Goal: Task Accomplishment & Management: Complete application form

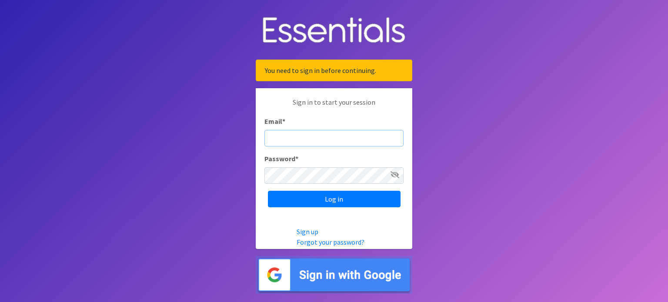
type input "[EMAIL_ADDRESS][DOMAIN_NAME]"
click at [142, 66] on body "You need to sign in before continuing. Sign in to start your session Email * mc…" at bounding box center [334, 151] width 668 height 302
click at [394, 172] on icon at bounding box center [395, 174] width 9 height 7
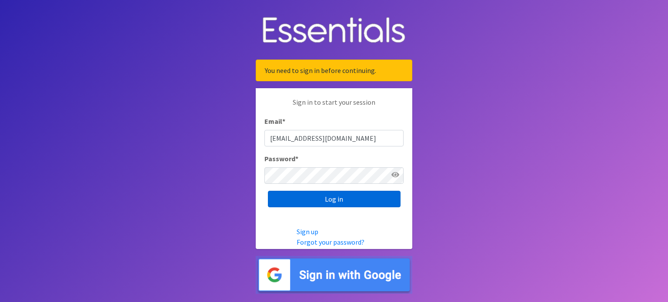
click at [328, 194] on input "Log in" at bounding box center [334, 199] width 133 height 17
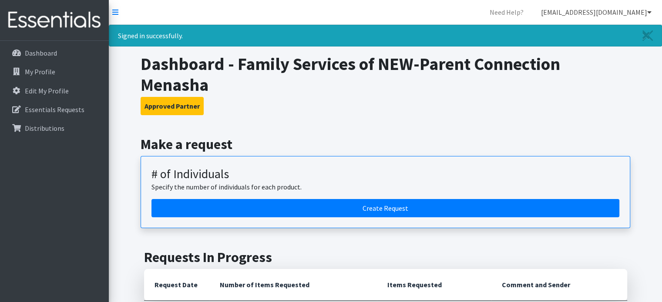
click at [607, 12] on link "[EMAIL_ADDRESS][DOMAIN_NAME]" at bounding box center [596, 11] width 124 height 17
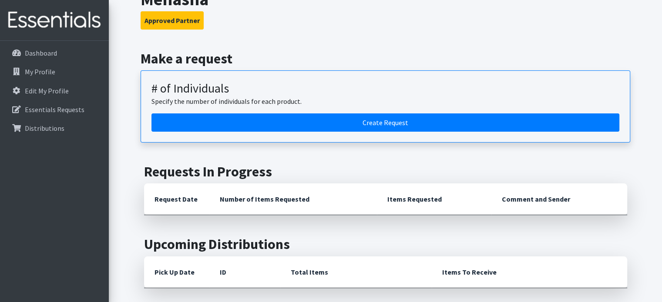
scroll to position [87, 0]
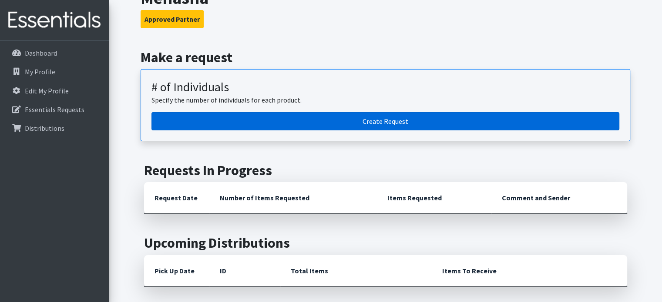
click at [310, 119] on link "Create Request" at bounding box center [385, 121] width 468 height 18
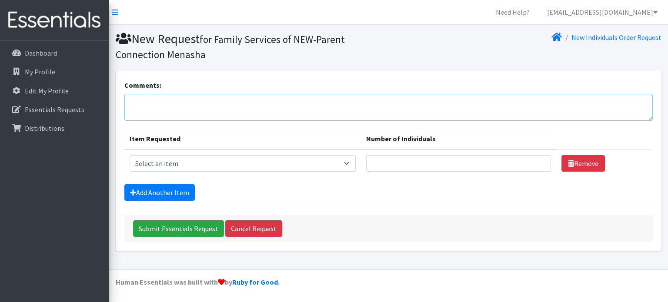
click at [212, 100] on textarea "Comments:" at bounding box center [388, 107] width 529 height 27
click at [249, 158] on select "Select an item (Newborn) (Preemie) (Size 1) (Size 2) (Size 3) (Size 4) (Size 5)…" at bounding box center [243, 163] width 227 height 17
select select "14508"
click at [130, 155] on select "Select an item (Newborn) (Preemie) (Size 1) (Size 2) (Size 3) (Size 4) (Size 5)…" at bounding box center [243, 163] width 227 height 17
click at [499, 169] on input "Number of Individuals" at bounding box center [458, 163] width 184 height 17
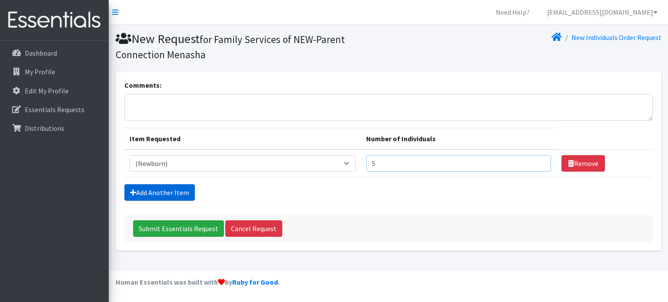
type input "5"
click at [161, 194] on link "Add Another Item" at bounding box center [159, 192] width 70 height 17
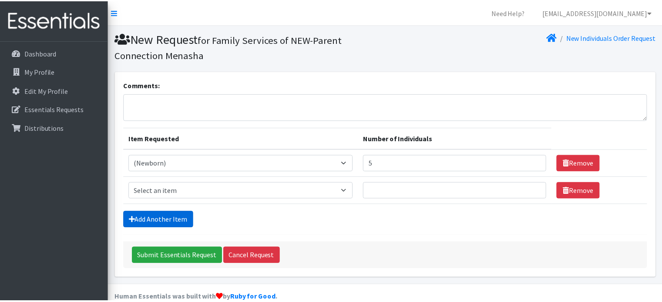
scroll to position [14, 0]
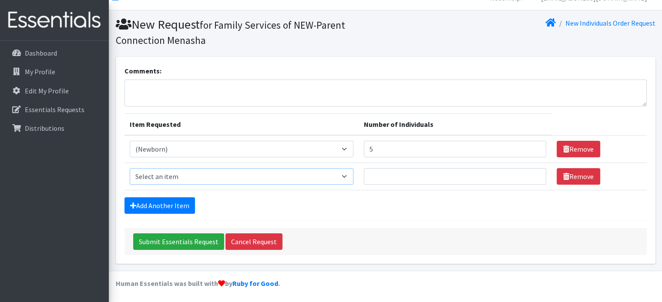
click at [252, 178] on select "Select an item (Newborn) (Preemie) (Size 1) (Size 2) (Size 3) (Size 4) (Size 5)…" at bounding box center [242, 176] width 224 height 17
select select "14512"
click at [130, 168] on select "Select an item (Newborn) (Preemie) (Size 1) (Size 2) (Size 3) (Size 4) (Size 5)…" at bounding box center [242, 176] width 224 height 17
click at [447, 174] on input "Number of Individuals" at bounding box center [455, 176] width 182 height 17
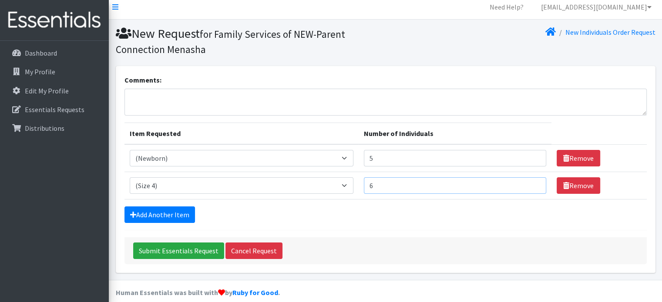
scroll to position [0, 0]
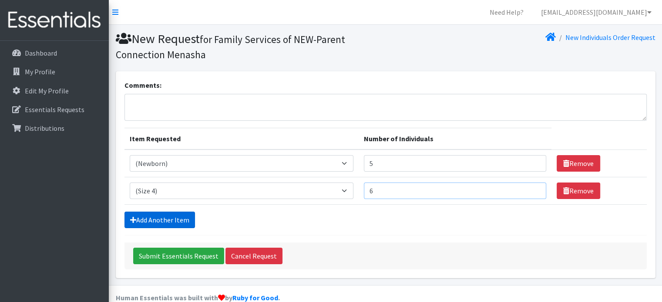
type input "6"
click at [171, 213] on link "Add Another Item" at bounding box center [159, 220] width 70 height 17
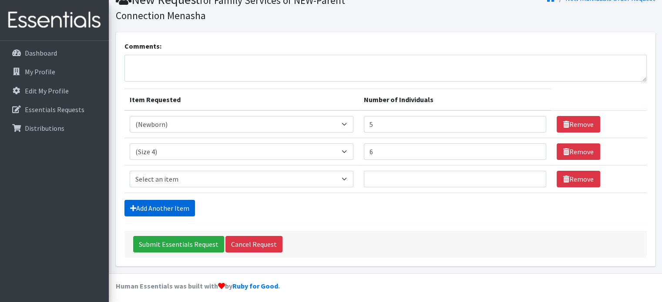
scroll to position [42, 0]
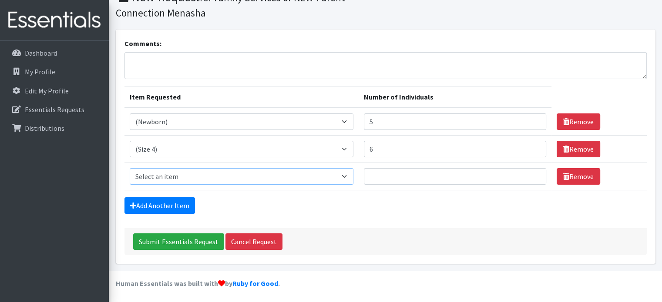
click at [248, 175] on select "Select an item (Newborn) (Preemie) (Size 1) (Size 2) (Size 3) (Size 4) (Size 5)…" at bounding box center [242, 176] width 224 height 17
click at [396, 202] on div "Add Another Item" at bounding box center [385, 206] width 522 height 17
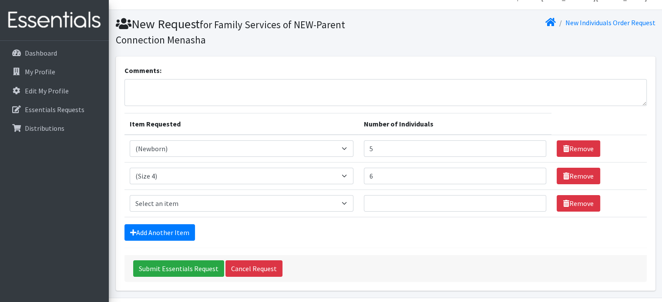
scroll to position [0, 0]
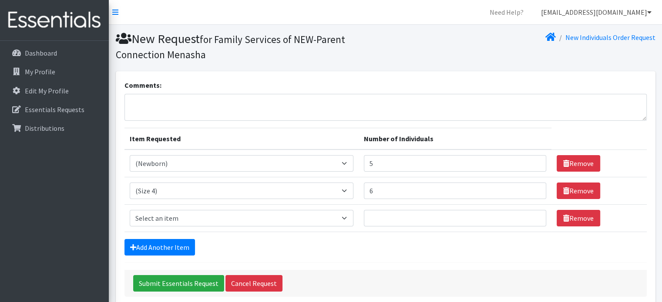
click at [591, 14] on link "[EMAIL_ADDRESS][DOMAIN_NAME]" at bounding box center [596, 11] width 124 height 17
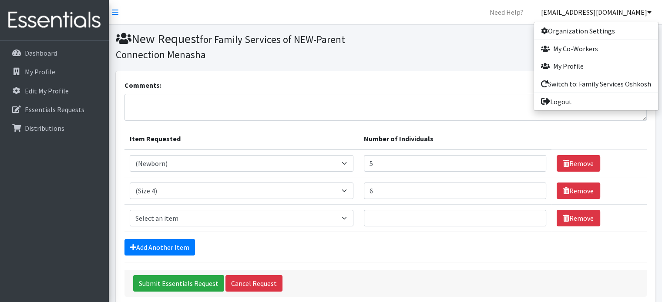
click at [593, 7] on link "[EMAIL_ADDRESS][DOMAIN_NAME]" at bounding box center [596, 11] width 124 height 17
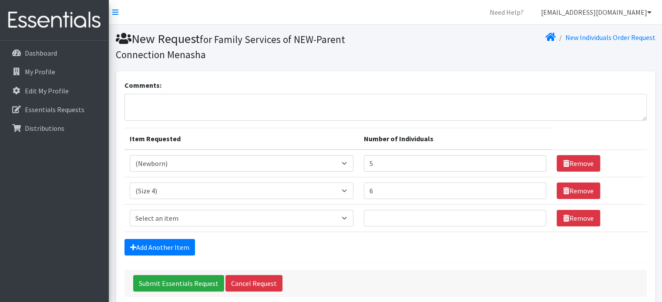
click at [591, 12] on link "[EMAIL_ADDRESS][DOMAIN_NAME]" at bounding box center [596, 11] width 124 height 17
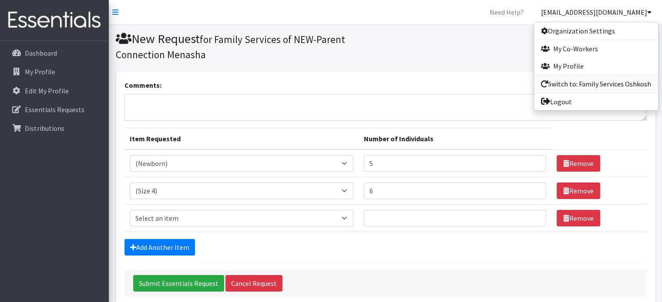
click at [593, 82] on link "Switch to: Family Services Oshkosh" at bounding box center [596, 83] width 124 height 17
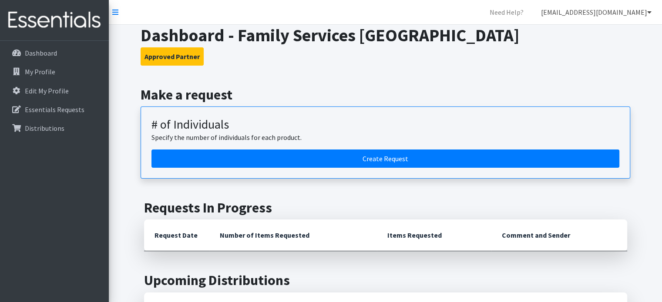
click at [602, 10] on link "[EMAIL_ADDRESS][DOMAIN_NAME]" at bounding box center [596, 11] width 124 height 17
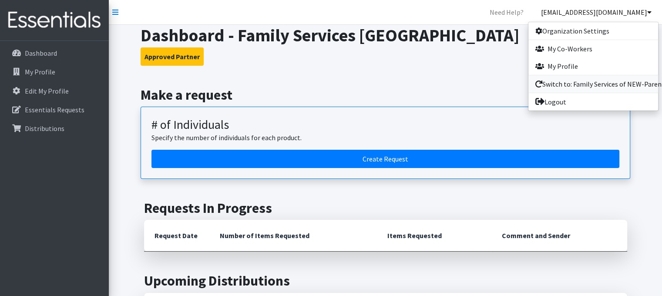
click at [578, 83] on link "Switch to: Family Services of NEW-Parent Connection Menasha" at bounding box center [593, 83] width 130 height 17
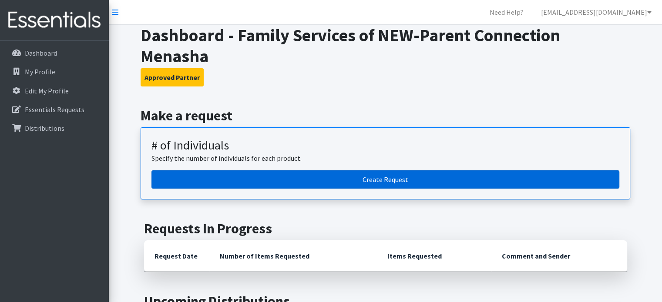
click at [399, 175] on link "Create Request" at bounding box center [385, 180] width 468 height 18
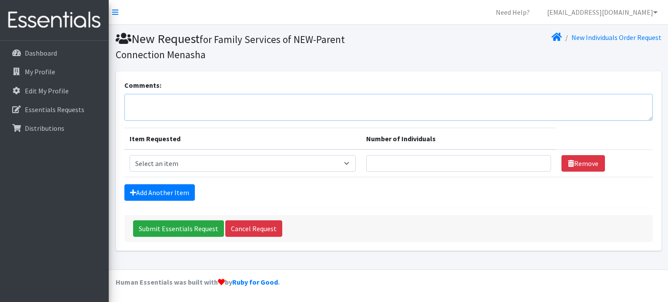
click at [273, 106] on textarea "Comments:" at bounding box center [388, 107] width 529 height 27
type textarea "wipes for 55 children, if available"
click at [299, 164] on select "Select an item (Newborn) (Preemie) (Size 1) (Size 2) (Size 3) (Size 4) (Size 5)…" at bounding box center [243, 163] width 227 height 17
select select "14508"
click at [130, 155] on select "Select an item (Newborn) (Preemie) (Size 1) (Size 2) (Size 3) (Size 4) (Size 5)…" at bounding box center [243, 163] width 227 height 17
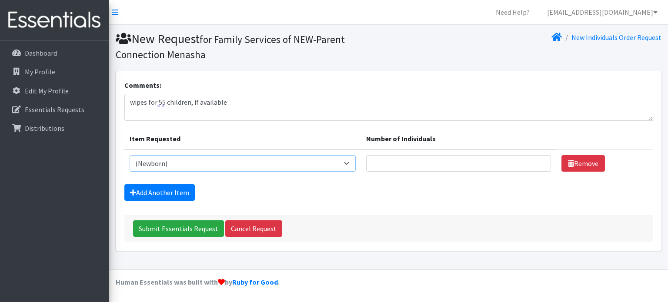
click at [245, 160] on select "Select an item (Newborn) (Preemie) (Size 1) (Size 2) (Size 3) (Size 4) (Size 5)…" at bounding box center [243, 163] width 227 height 17
click at [432, 222] on div "Submit Essentials Request Cancel Request" at bounding box center [388, 228] width 529 height 27
